Goal: Task Accomplishment & Management: Complete application form

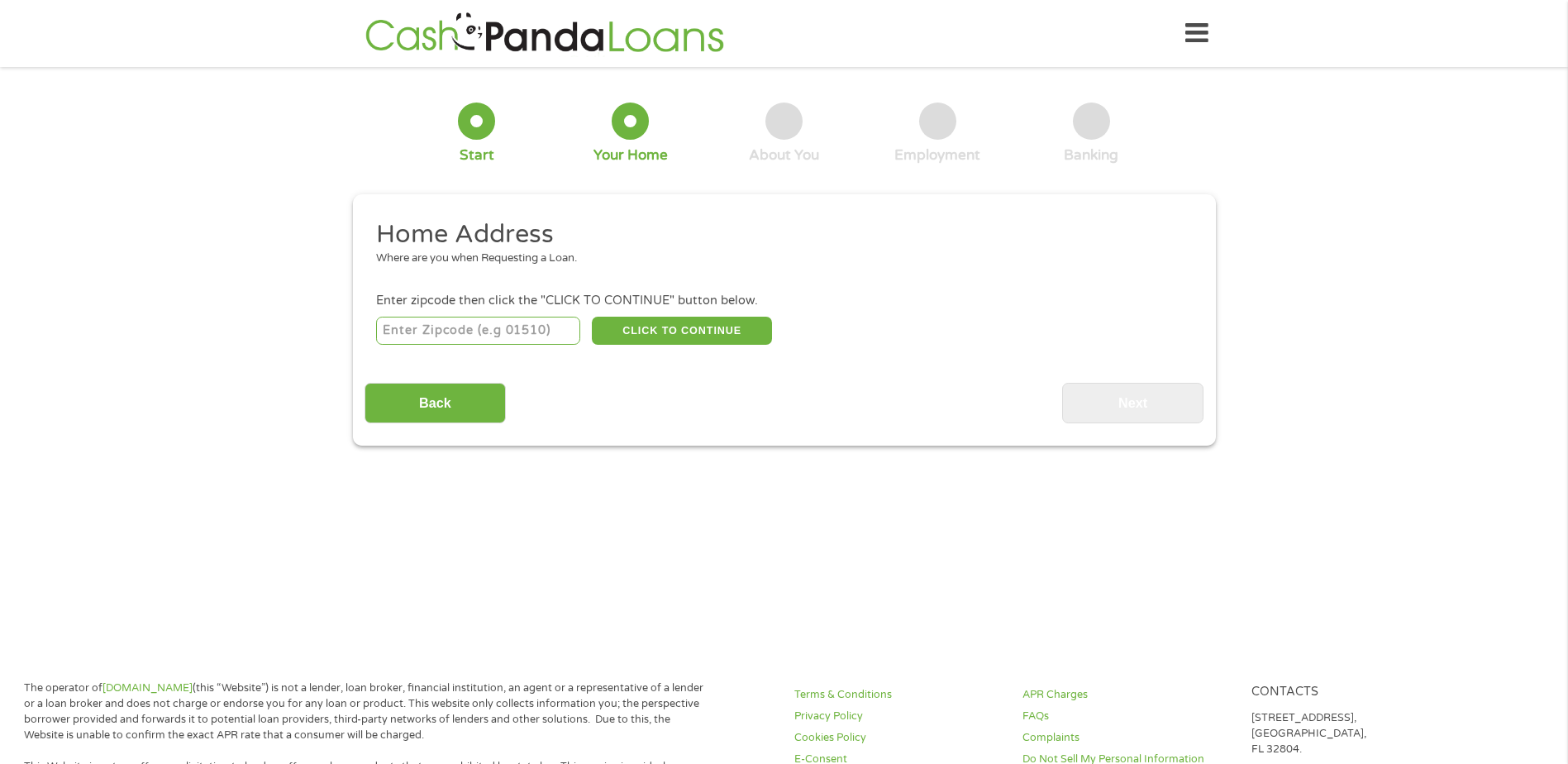
click at [436, 330] on input "number" at bounding box center [478, 330] width 204 height 28
type input "55372"
click at [679, 334] on button "CLICK TO CONTINUE" at bounding box center [681, 330] width 180 height 28
type input "55372"
type input "[GEOGRAPHIC_DATA]"
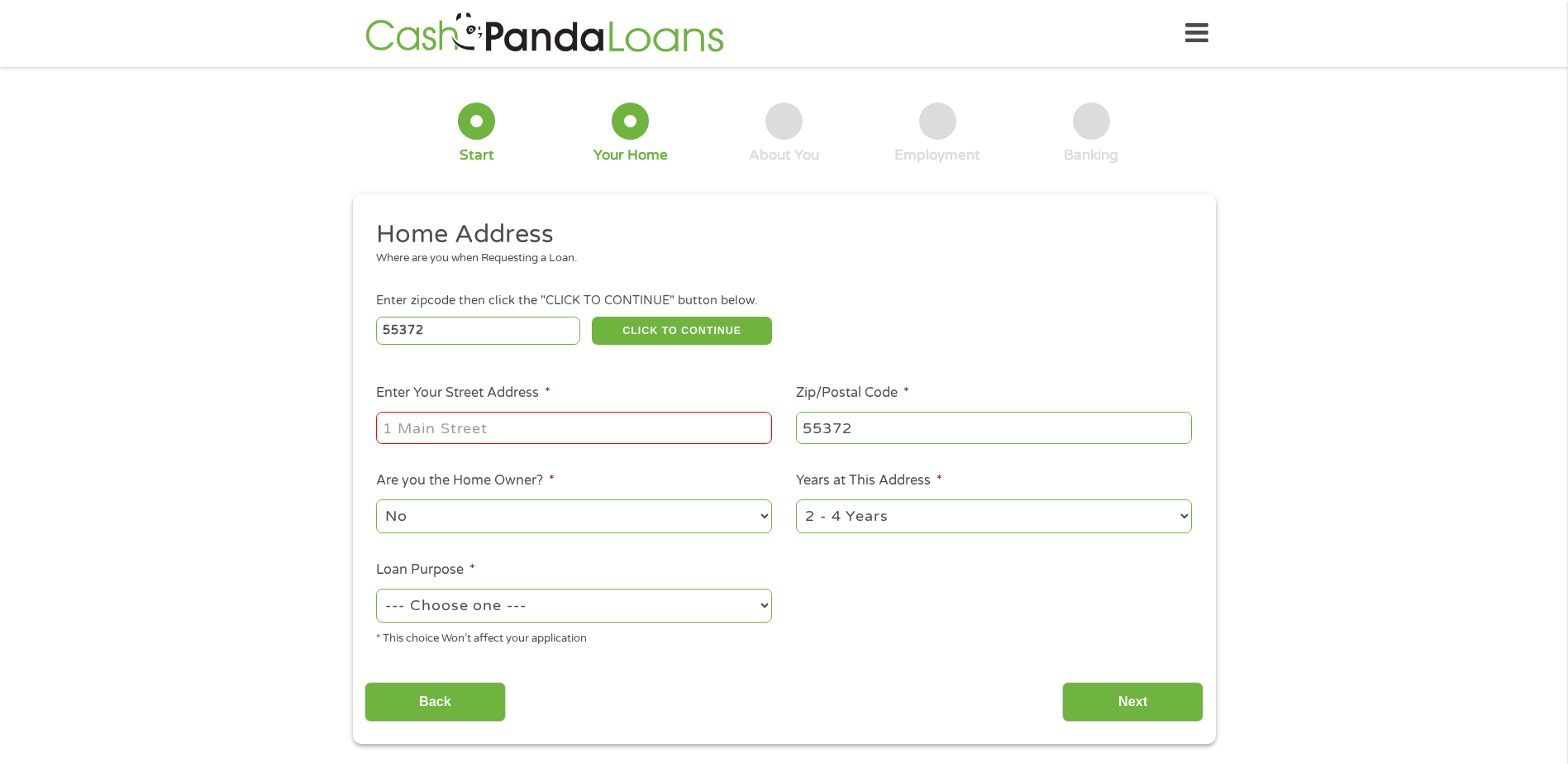
click at [490, 429] on input "Enter Your Street Address *" at bounding box center [574, 428] width 396 height 31
type input "[STREET_ADDRESS]"
click at [514, 605] on select "--- Choose one --- Pay Bills Debt Consolidation Home Improvement Major Purchase…" at bounding box center [574, 605] width 396 height 34
select select "shorttermcash"
click at [376, 589] on select "--- Choose one --- Pay Bills Debt Consolidation Home Improvement Major Purchase…" at bounding box center [574, 605] width 396 height 34
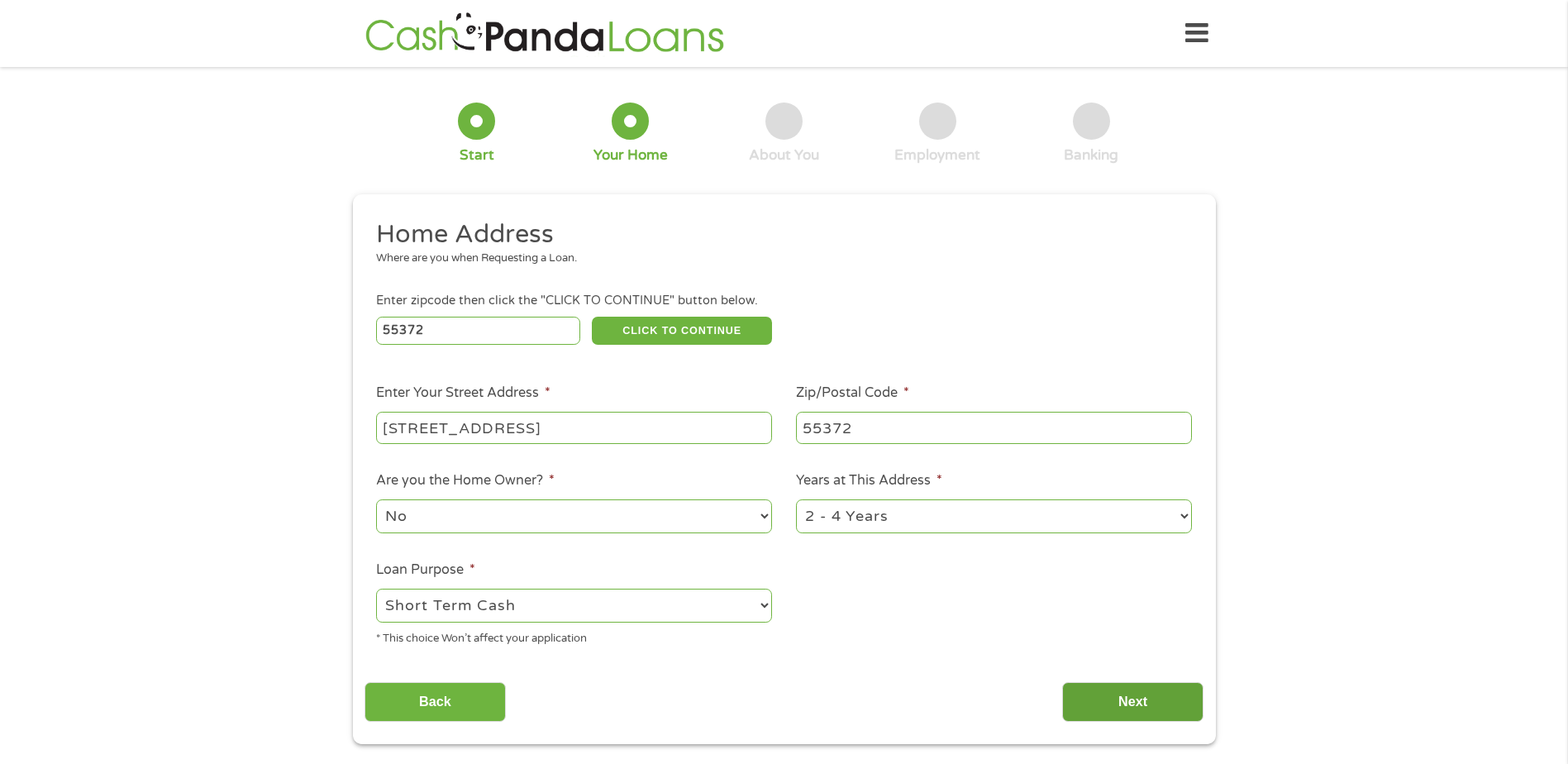
click at [1146, 693] on input "Next" at bounding box center [1132, 702] width 141 height 41
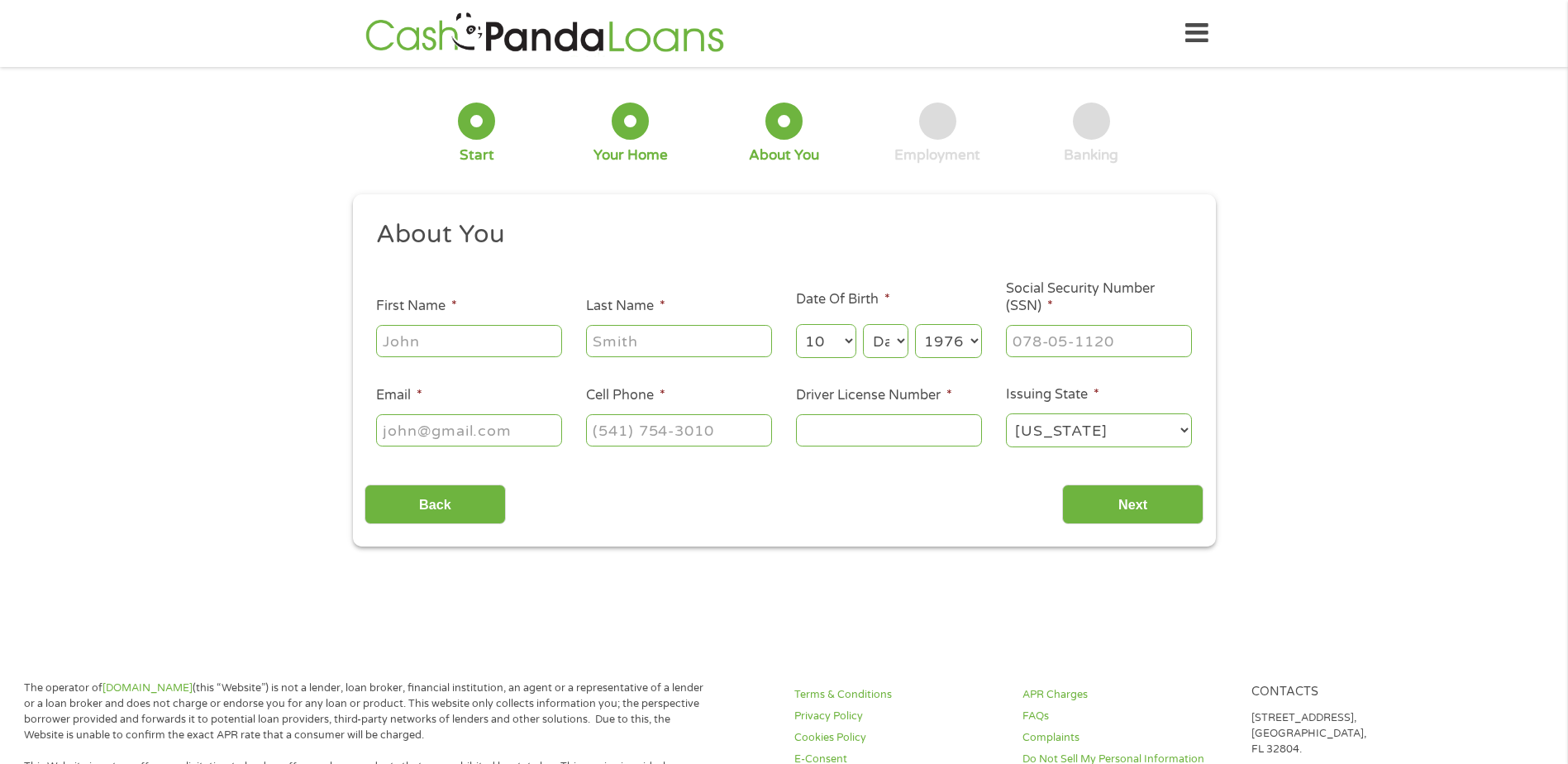
click at [430, 348] on input "First Name *" at bounding box center [470, 341] width 186 height 31
type input "[PERSON_NAME]"
type input "[EMAIL_ADDRESS][DOMAIN_NAME]"
type input "[PHONE_NUMBER]"
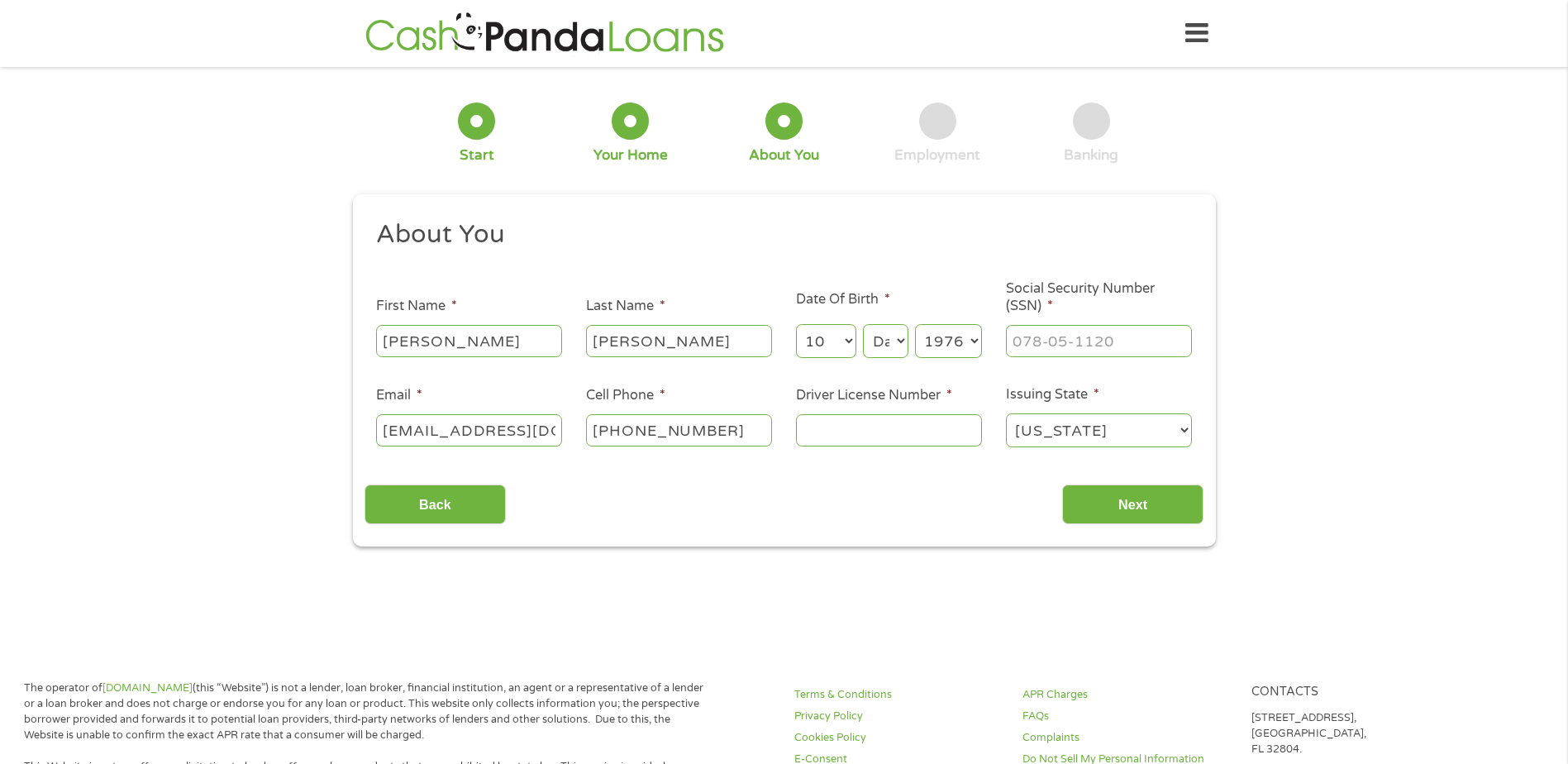
click at [848, 351] on select "Month 1 2 3 4 5 6 7 8 9 10 11 12" at bounding box center [826, 341] width 60 height 34
select select "1"
click at [796, 324] on select "Month 1 2 3 4 5 6 7 8 9 10 11 12" at bounding box center [826, 341] width 60 height 34
click at [888, 340] on select "Day 1 2 3 4 5 6 7 8 9 10 11 12 13 14 15 16 17 18 19 20 21 22 23 24 25 26 27 28 …" at bounding box center [885, 341] width 44 height 34
select select "8"
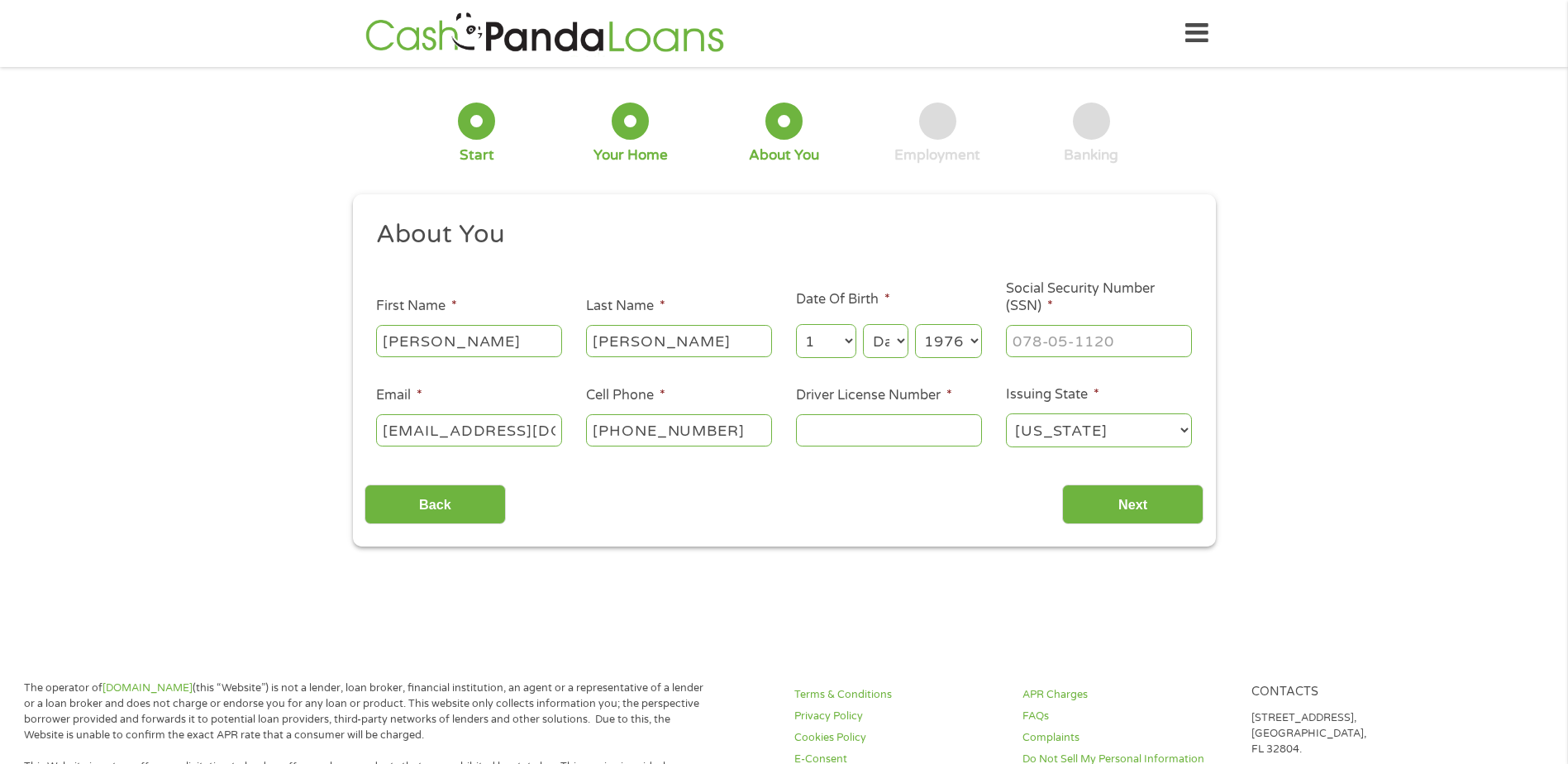
click at [863, 324] on select "Day 1 2 3 4 5 6 7 8 9 10 11 12 13 14 15 16 17 18 19 20 21 22 23 24 25 26 27 28 …" at bounding box center [885, 341] width 44 height 34
click at [1060, 344] on input "___-__-____" at bounding box center [1099, 341] width 186 height 31
type input "472-11-6536"
click at [877, 422] on input "Driver License Number *" at bounding box center [889, 429] width 186 height 31
type input "Q817136365316"
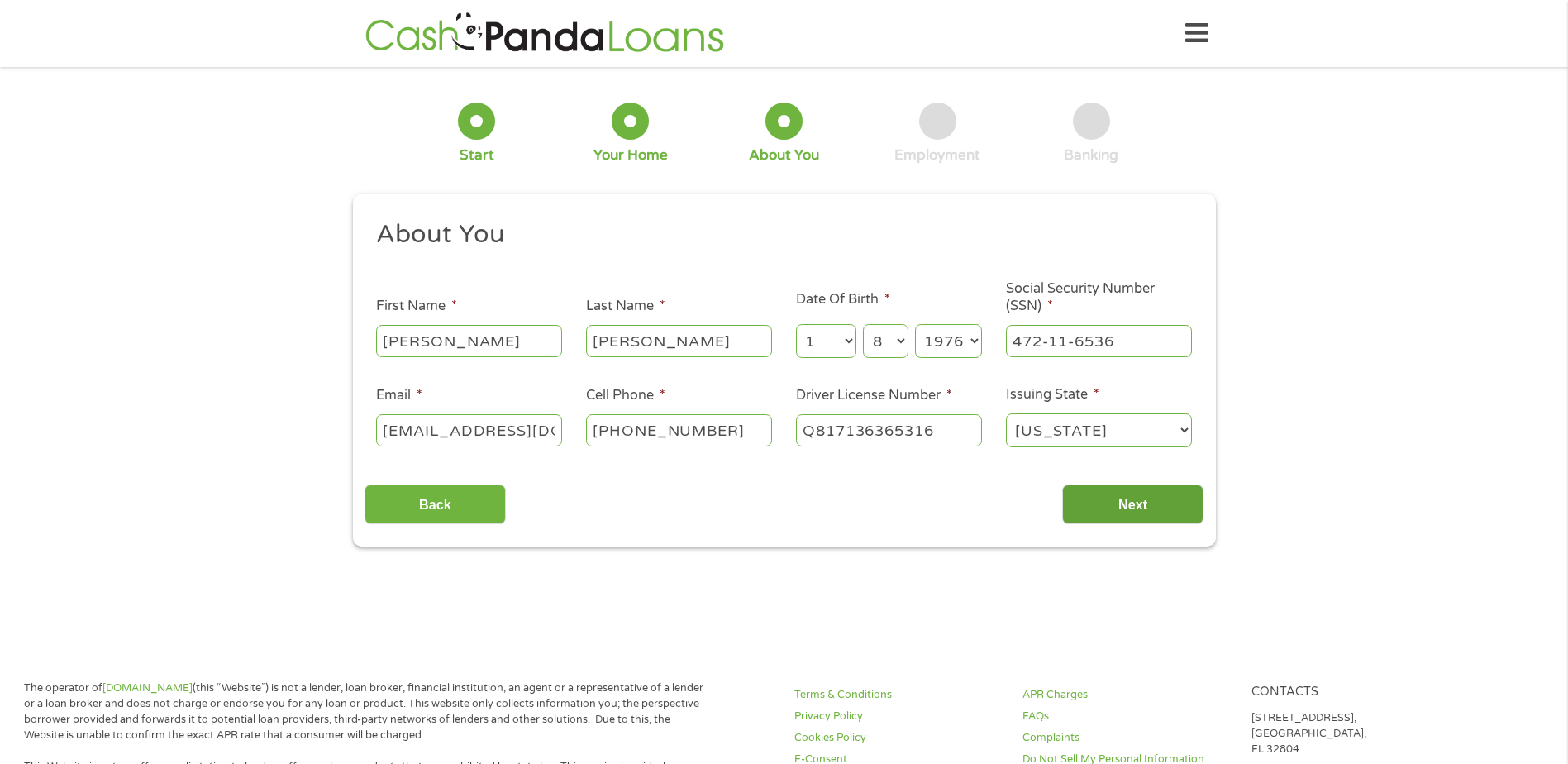
click at [1118, 497] on input "Next" at bounding box center [1132, 504] width 141 height 41
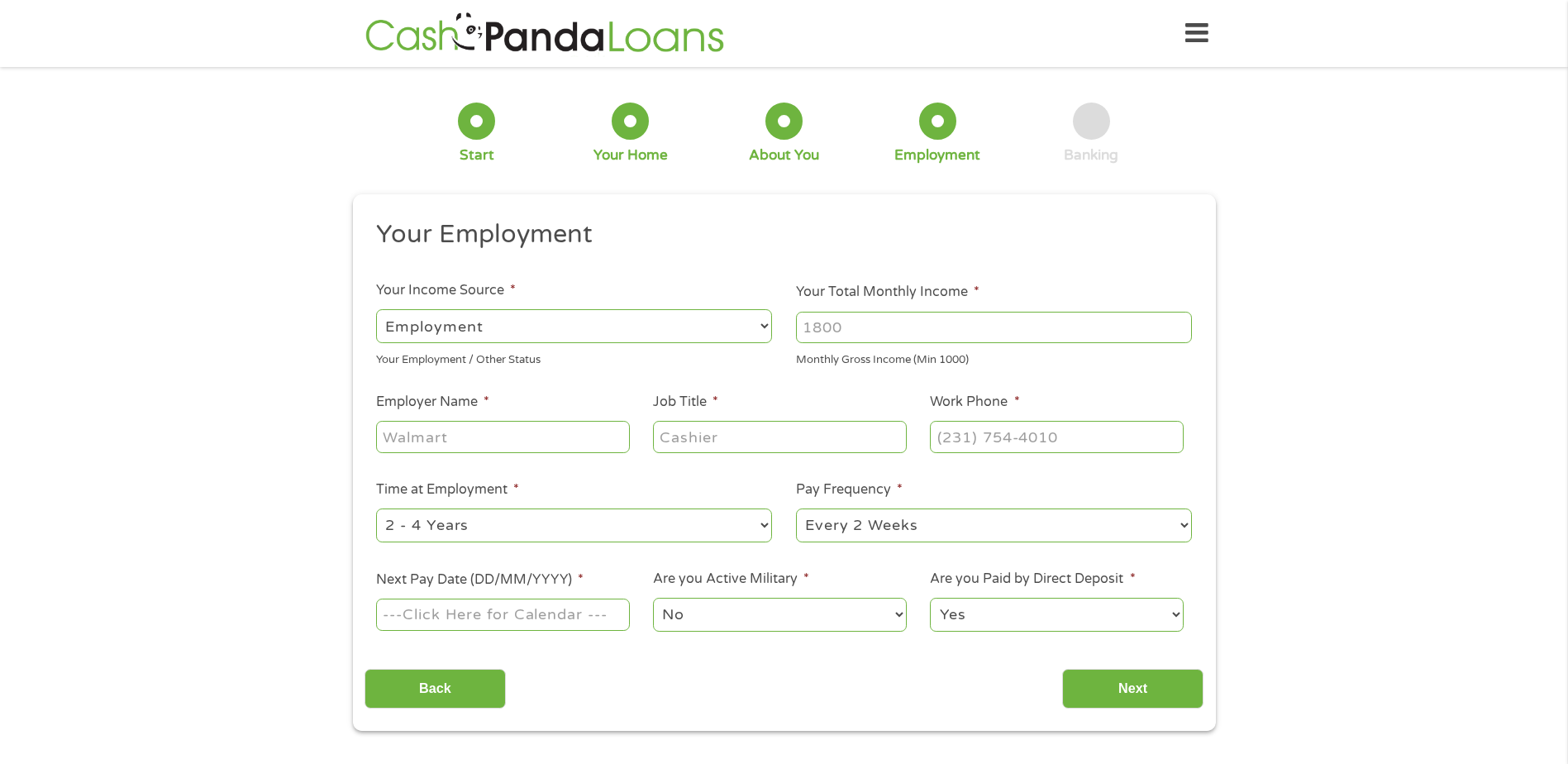
click at [875, 328] on input "Your Total Monthly Income *" at bounding box center [994, 328] width 396 height 31
type input "4000"
click at [462, 436] on input "Employer Name *" at bounding box center [503, 436] width 253 height 31
type input "[GEOGRAPHIC_DATA]"
click at [720, 437] on input "Job Title *" at bounding box center [780, 436] width 253 height 31
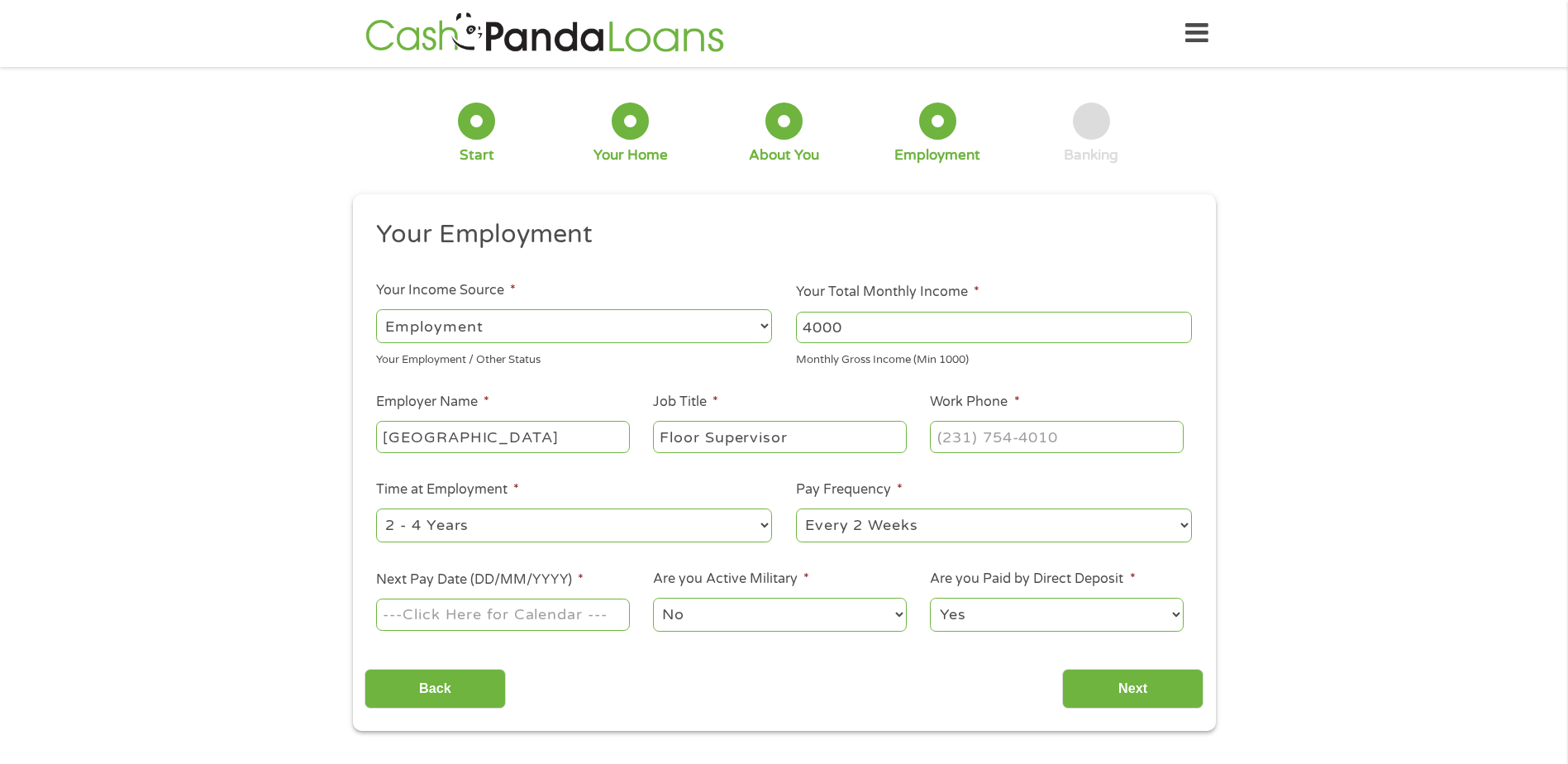
type input "Floor Supervisor"
click at [950, 439] on input "(___) ___-____" at bounding box center [1057, 436] width 253 height 31
type input "[PHONE_NUMBER]"
click at [590, 521] on select "--- Choose one --- 1 Year or less 1 - 2 Years 2 - 4 Years Over 4 Years" at bounding box center [574, 525] width 396 height 34
select select "24months"
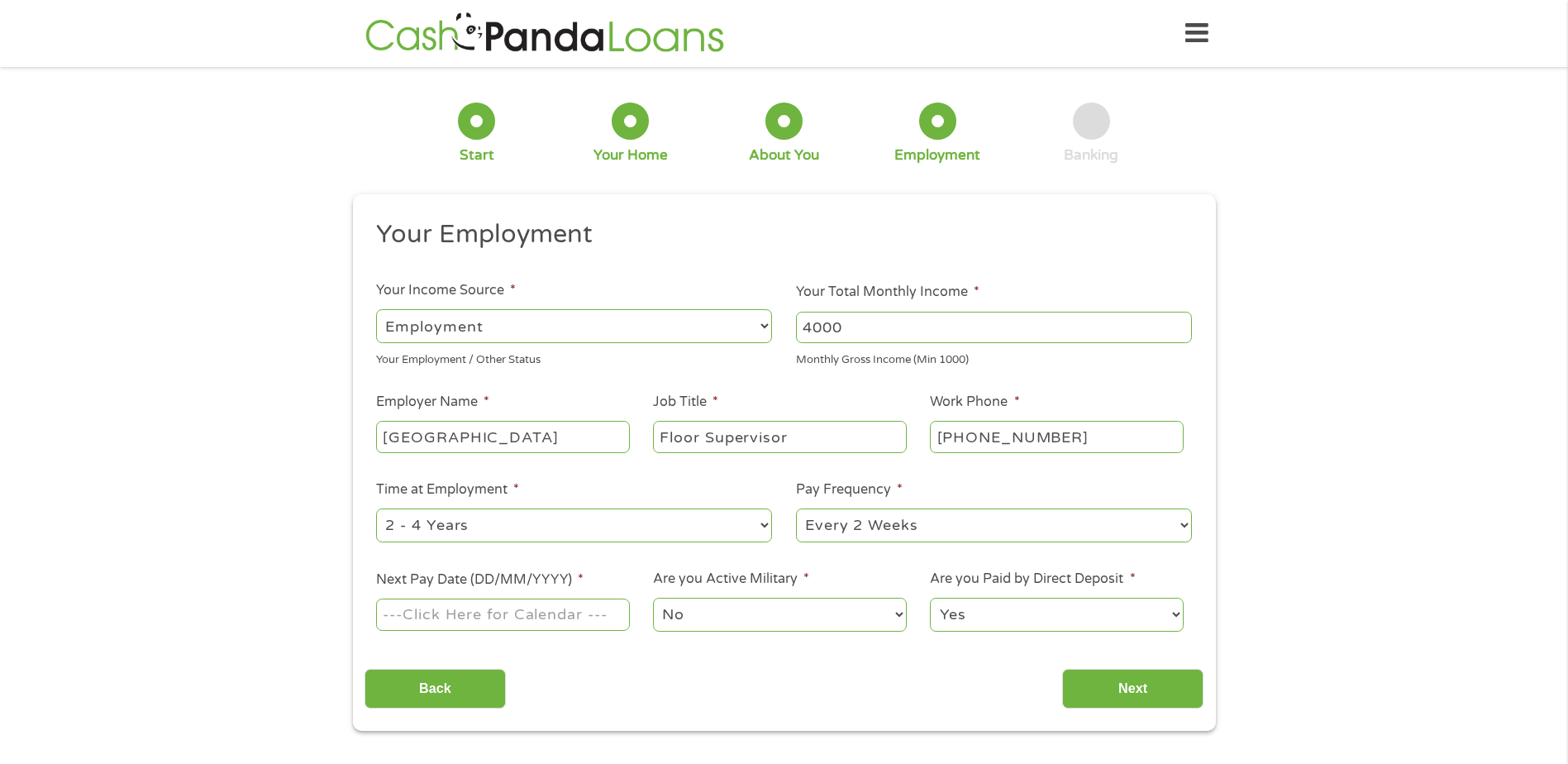
click at [376, 509] on select "--- Choose one --- 1 Year or less 1 - 2 Years 2 - 4 Years Over 4 Years" at bounding box center [574, 525] width 396 height 34
click at [563, 613] on input "Next Pay Date (DD/MM/YYYY) *" at bounding box center [503, 614] width 253 height 31
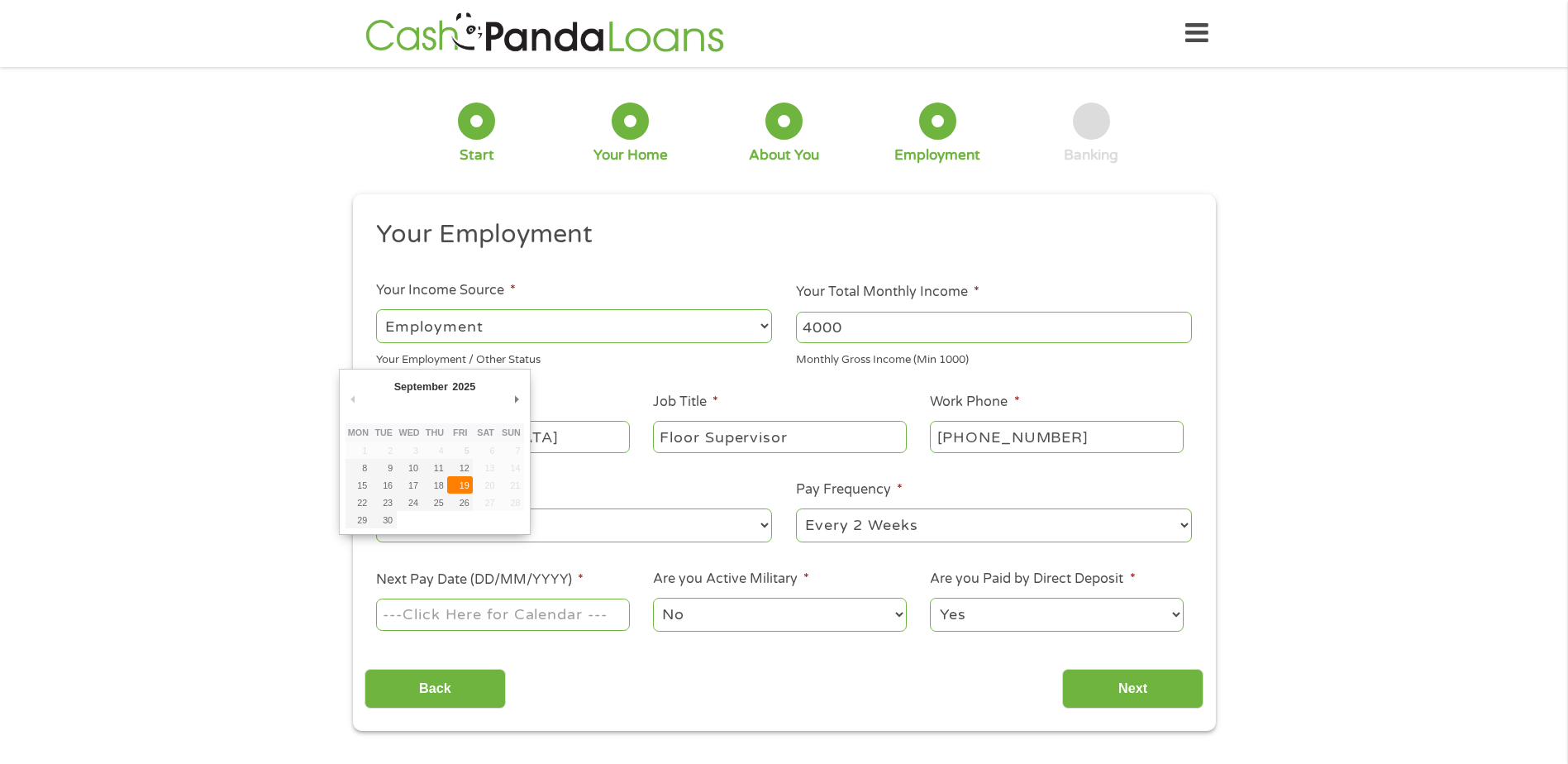
type input "[DATE]"
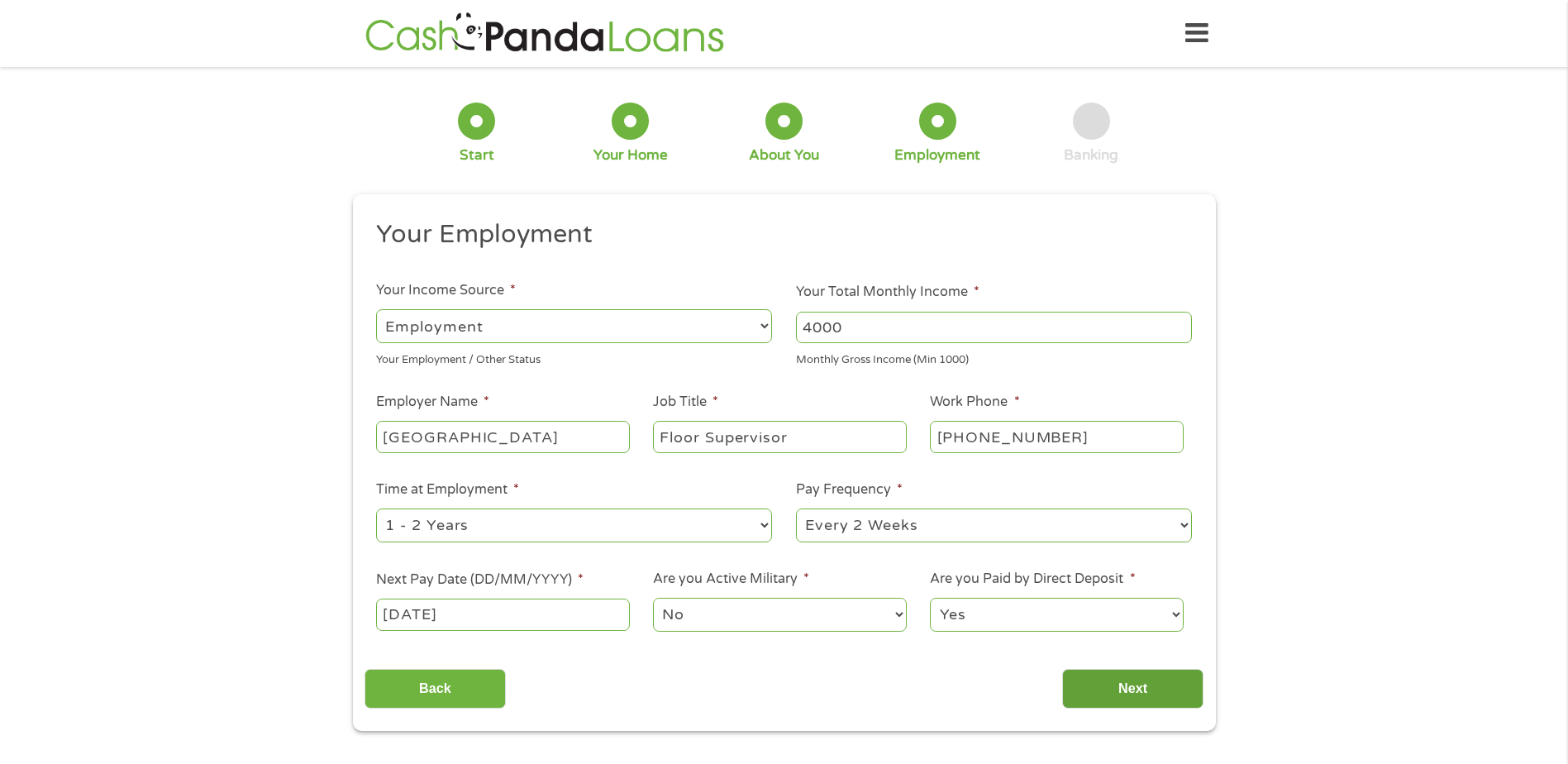
click at [1123, 686] on input "Next" at bounding box center [1132, 689] width 141 height 41
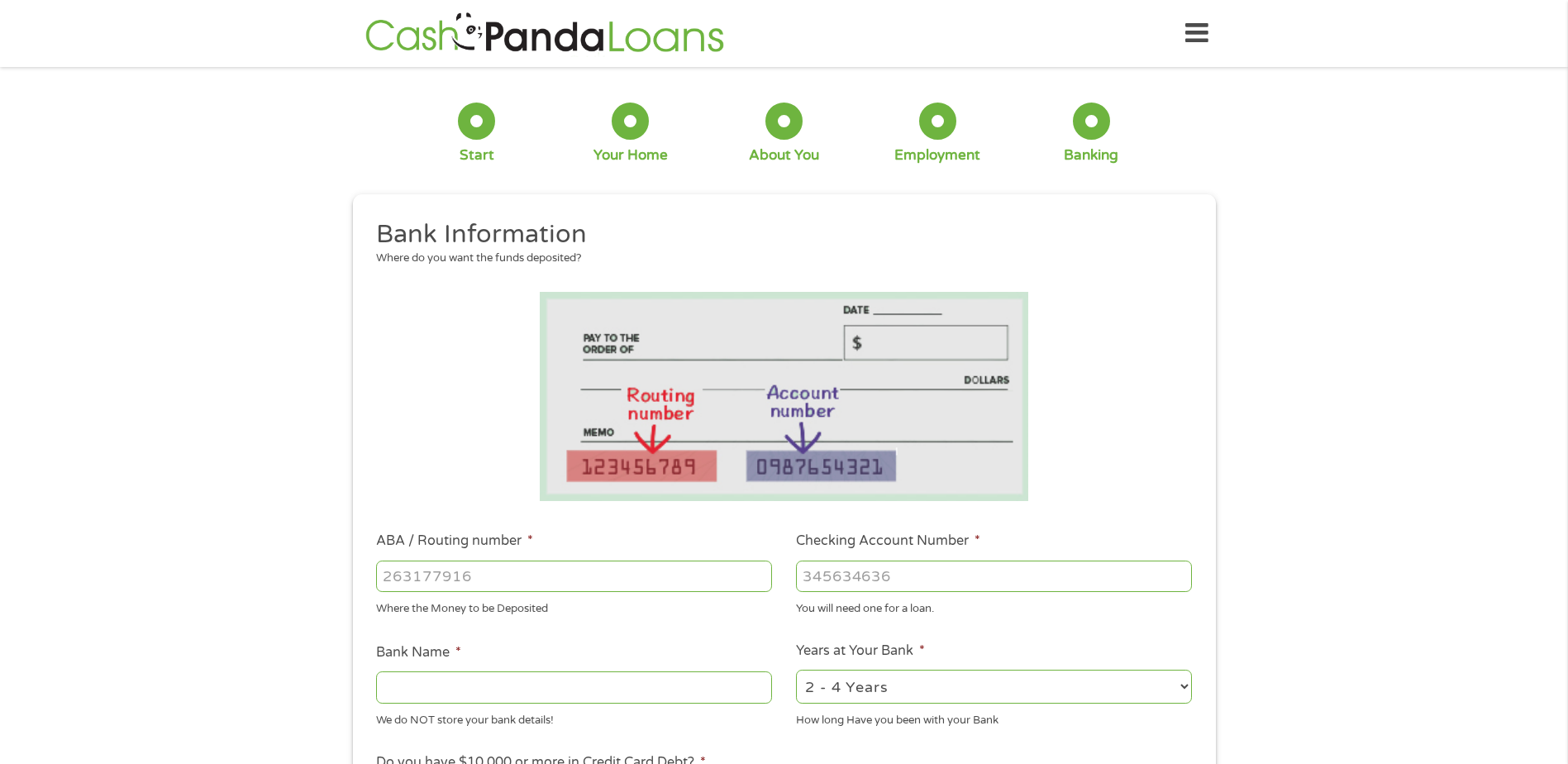
click at [459, 573] on input "ABA / Routing number *" at bounding box center [574, 576] width 396 height 31
type input "091000019"
type input "[PERSON_NAME] FARGO BANK NA [US_STATE]"
type input "091000019"
click at [862, 576] on input "Checking Account Number *" at bounding box center [994, 576] width 396 height 31
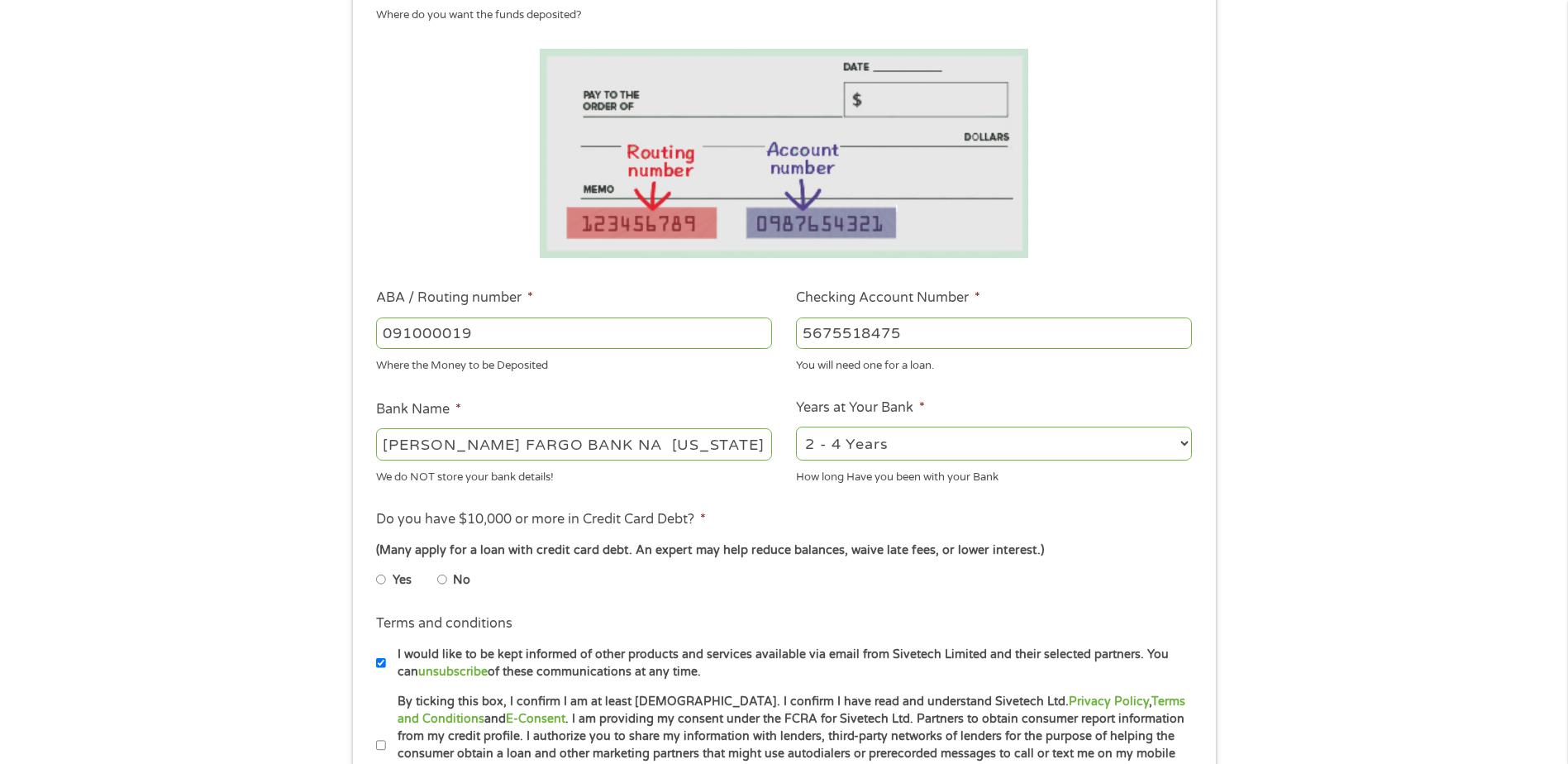
scroll to position [248, 0]
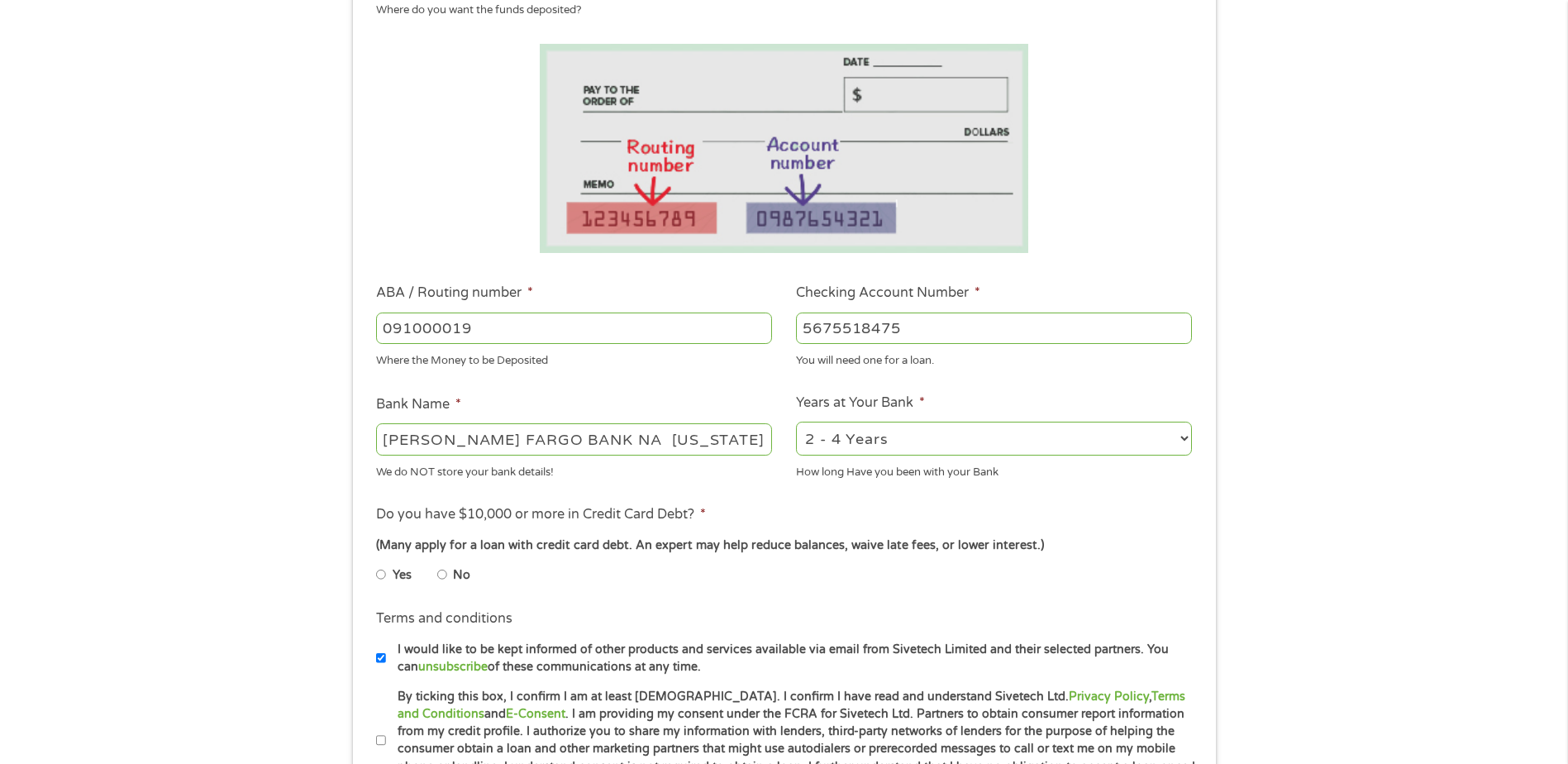
type input "5675518475"
click at [872, 438] on select "2 - 4 Years 6 - 12 Months 1 - 2 Years Over 4 Years" at bounding box center [994, 438] width 396 height 34
select select "60months"
click at [796, 422] on select "2 - 4 Years 6 - 12 Months 1 - 2 Years Over 4 Years" at bounding box center [994, 438] width 396 height 34
click at [439, 575] on input "No" at bounding box center [442, 574] width 10 height 26
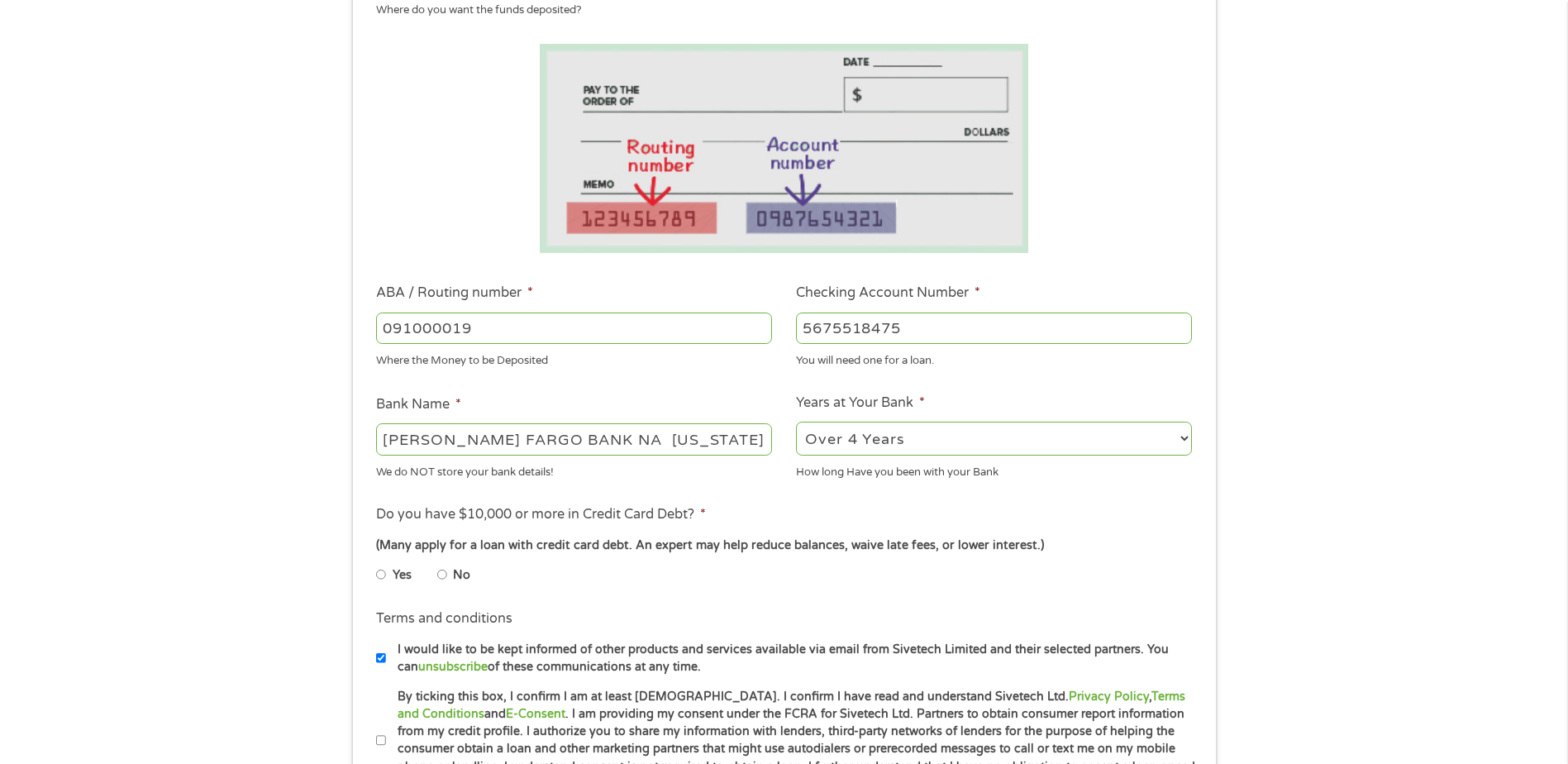
radio input "true"
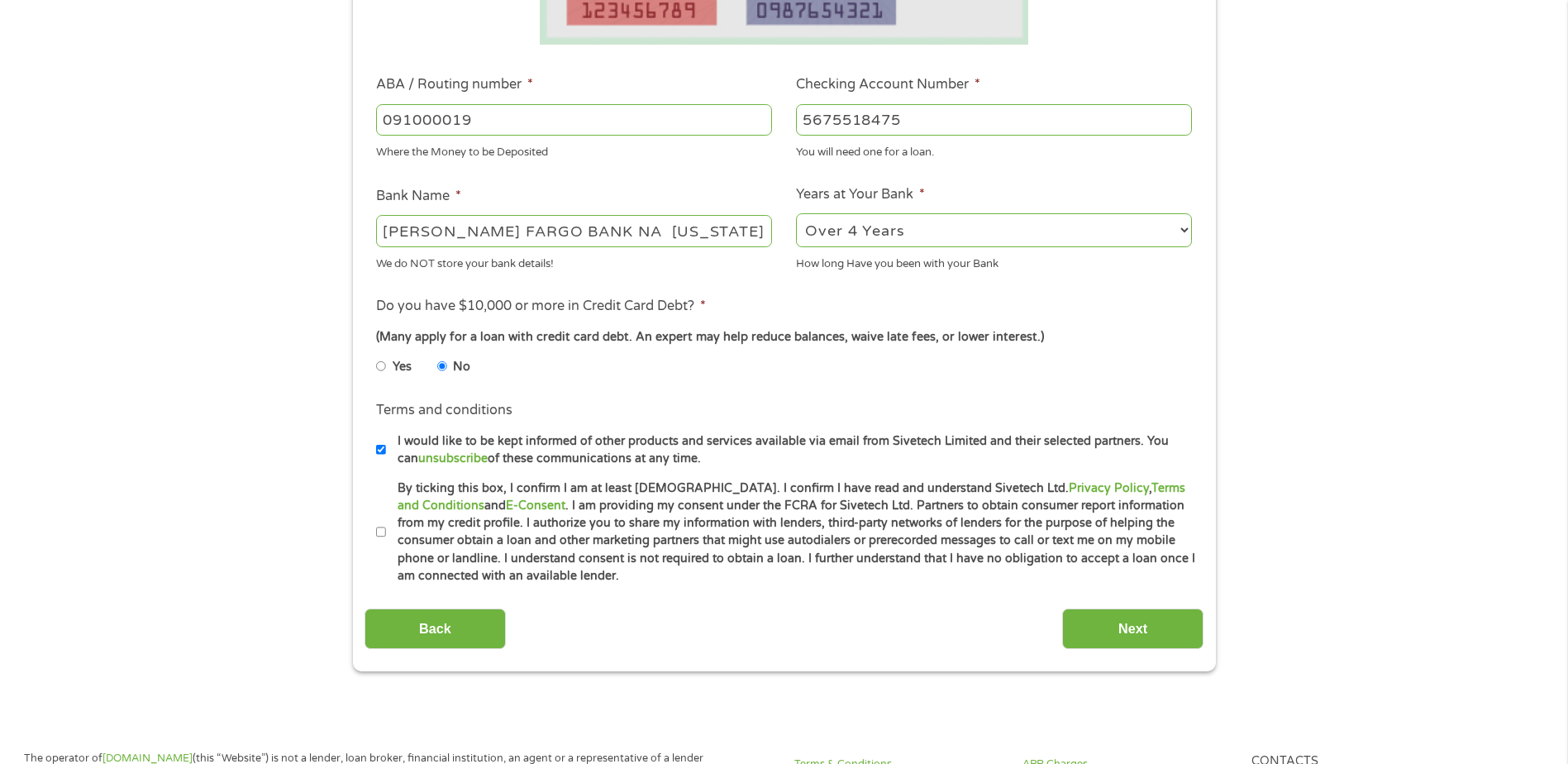
scroll to position [496, 0]
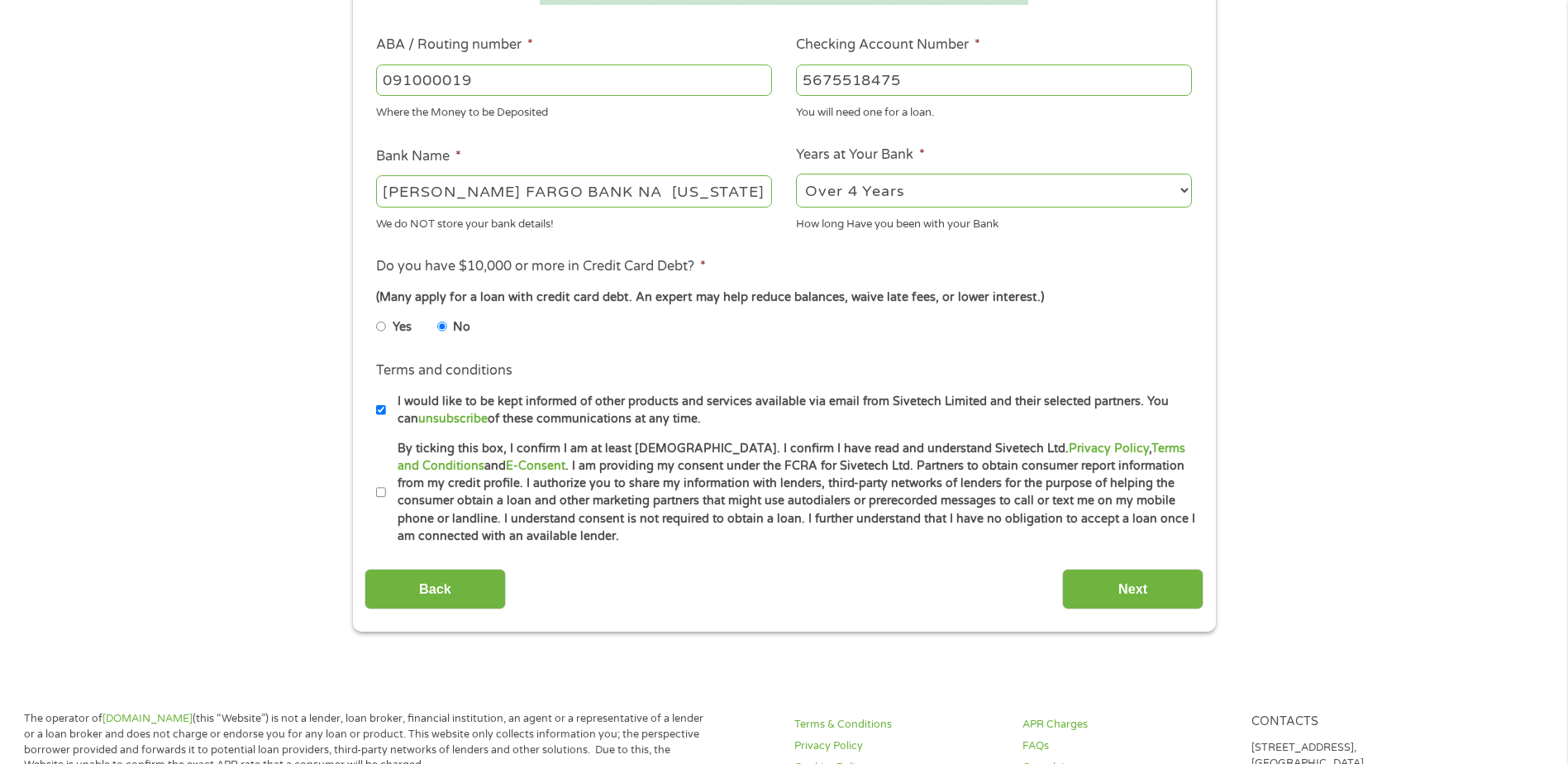
click at [382, 495] on input "By ticking this box, I confirm I am at least [DEMOGRAPHIC_DATA]. I confirm I ha…" at bounding box center [381, 492] width 10 height 26
checkbox input "true"
click at [1129, 594] on input "Next" at bounding box center [1132, 589] width 141 height 41
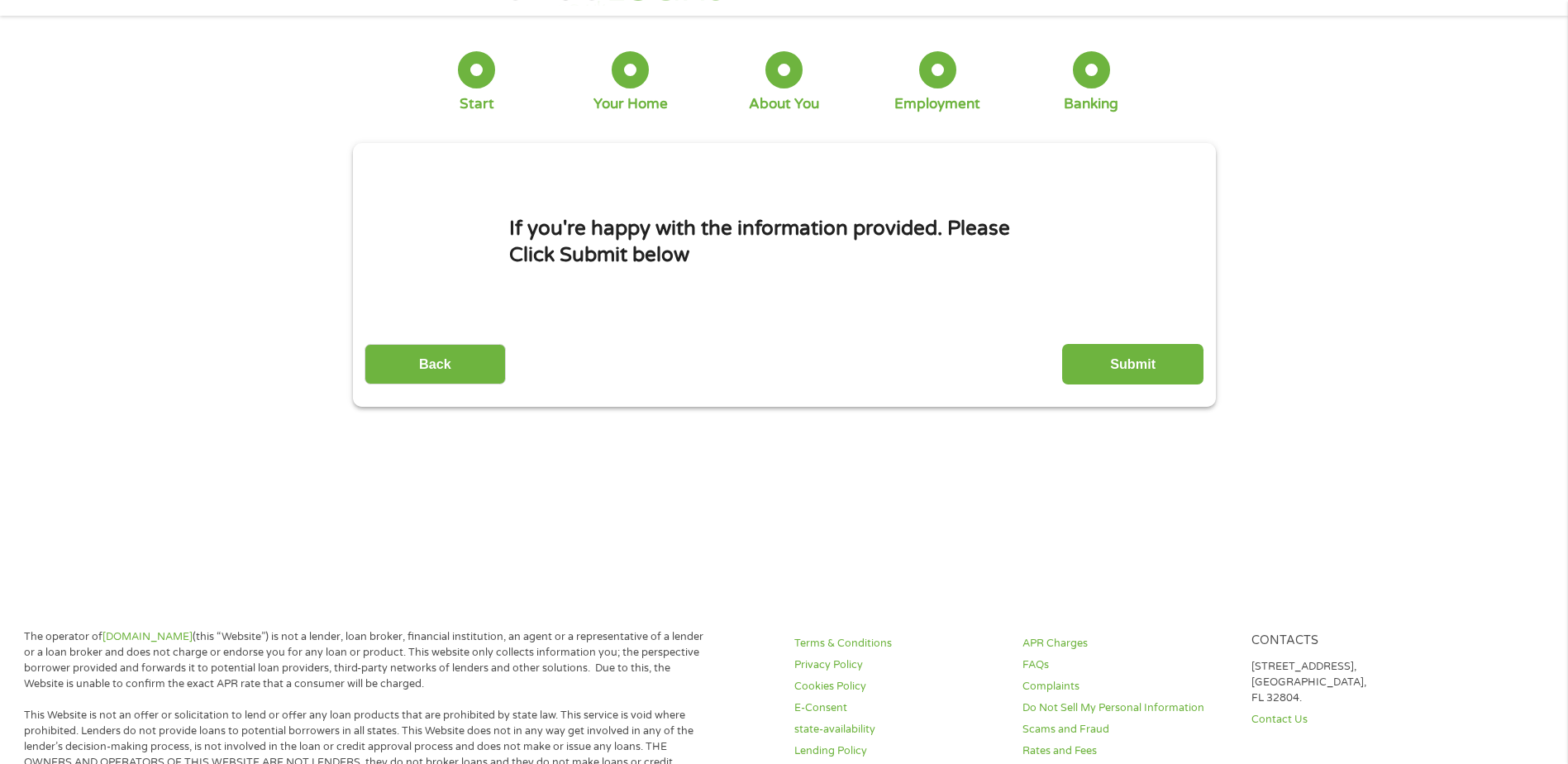
scroll to position [0, 0]
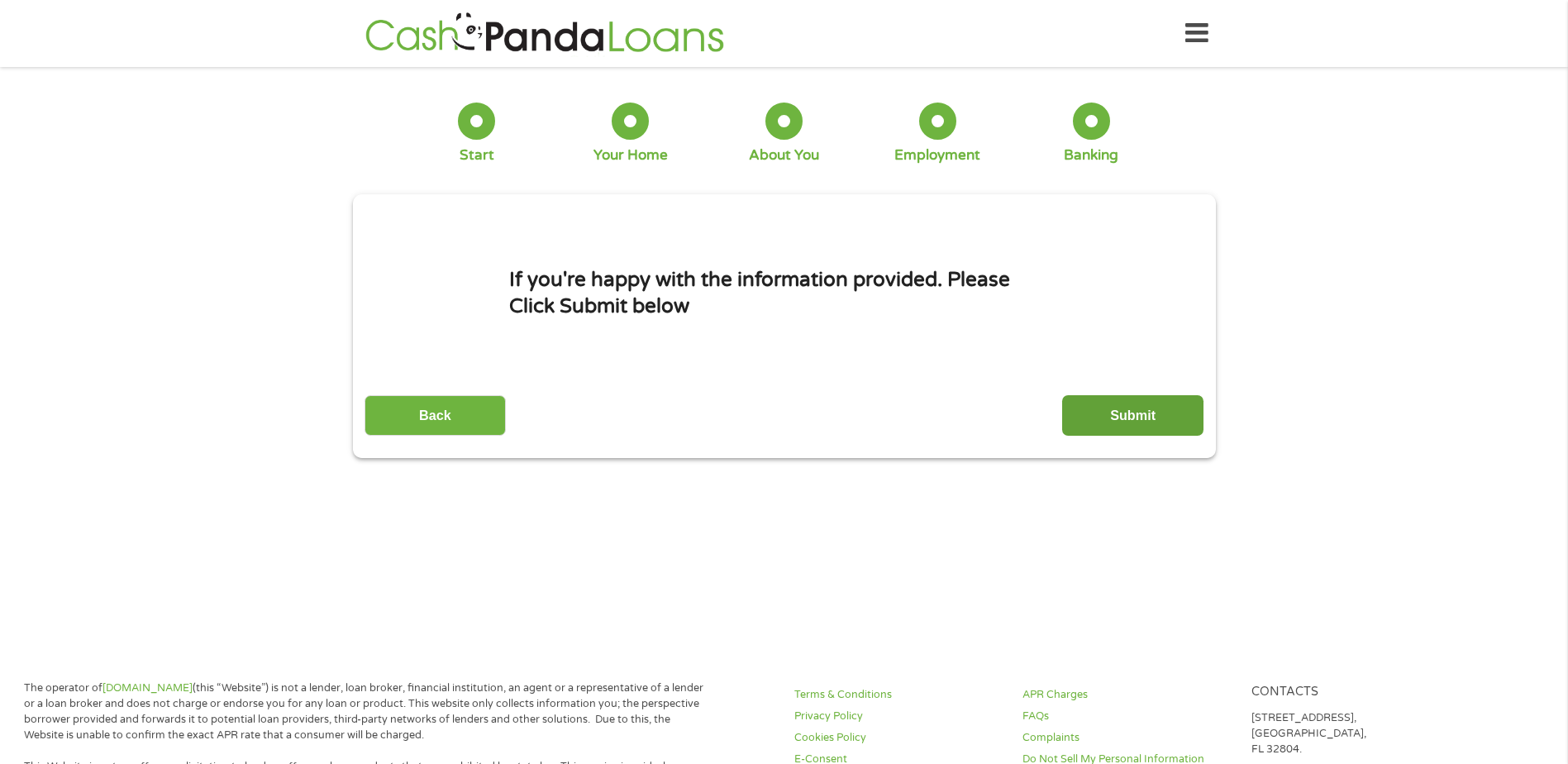
click at [1145, 418] on input "Submit" at bounding box center [1132, 416] width 141 height 41
